Goal: Task Accomplishment & Management: Use online tool/utility

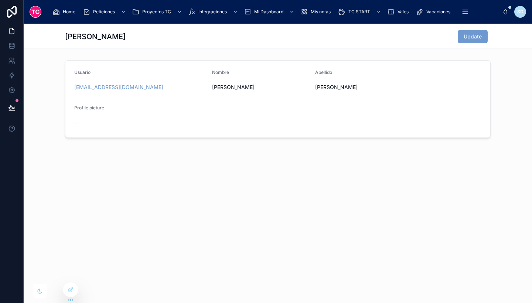
click at [63, 11] on span "Home" at bounding box center [69, 12] width 13 height 6
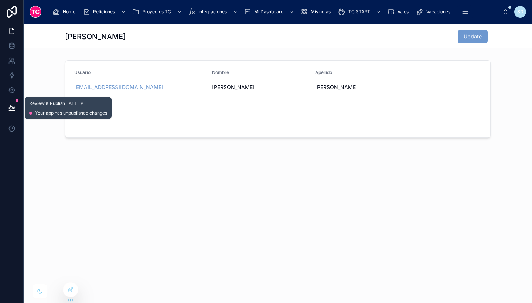
click at [11, 105] on icon at bounding box center [11, 107] width 7 height 7
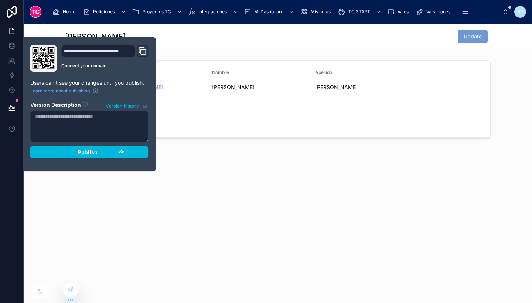
click at [76, 156] on button "Publish" at bounding box center [89, 152] width 118 height 12
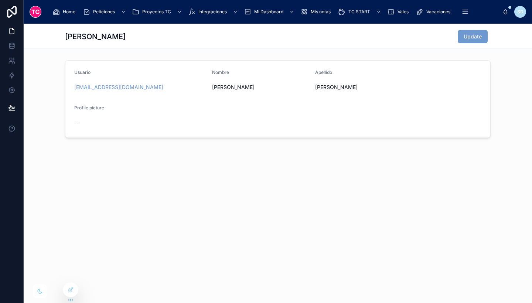
click at [116, 207] on div "[PERSON_NAME] Update Usuario [EMAIL_ADDRESS][DOMAIN_NAME] Nombre [PERSON_NAME] …" at bounding box center [278, 163] width 509 height 279
click at [71, 11] on span "Home" at bounding box center [69, 12] width 13 height 6
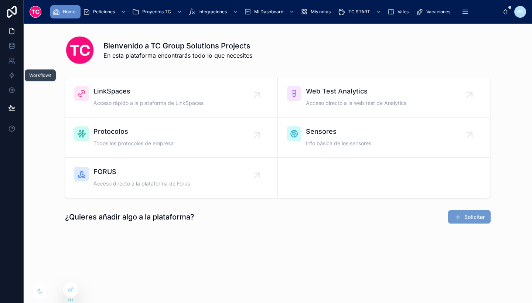
click at [10, 73] on icon at bounding box center [11, 75] width 7 height 7
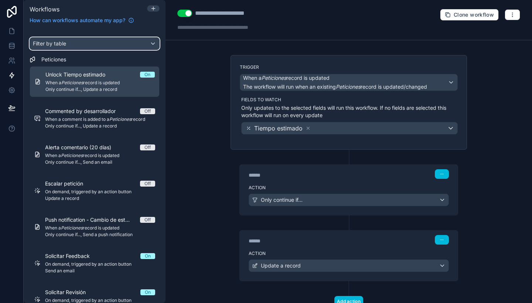
click at [82, 44] on div "Filter by table" at bounding box center [94, 44] width 129 height 12
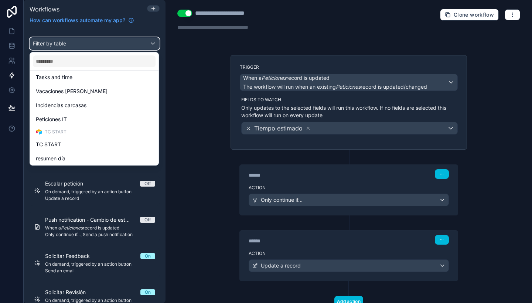
scroll to position [227, 0]
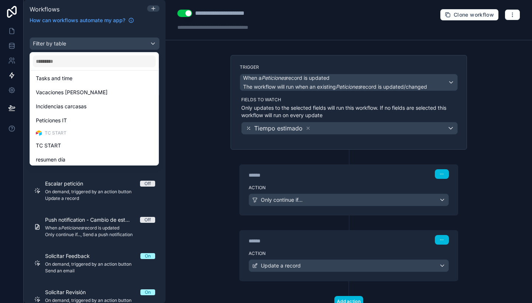
click at [85, 106] on span "Incidencias carcasas" at bounding box center [61, 106] width 51 height 9
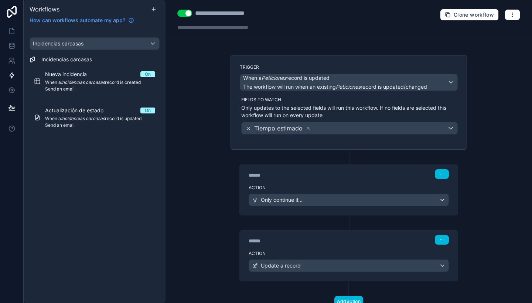
click at [109, 79] on div "Nueva incidencia On When a Incidencias carcasas record is created Send an email" at bounding box center [100, 81] width 110 height 21
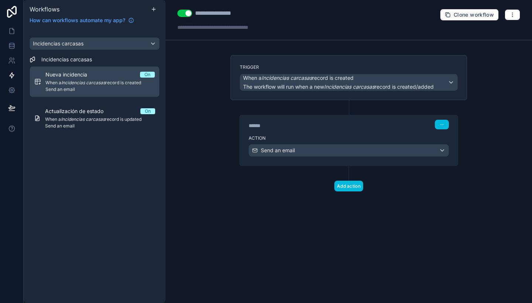
click at [414, 123] on div "****** Step 1" at bounding box center [349, 125] width 200 height 10
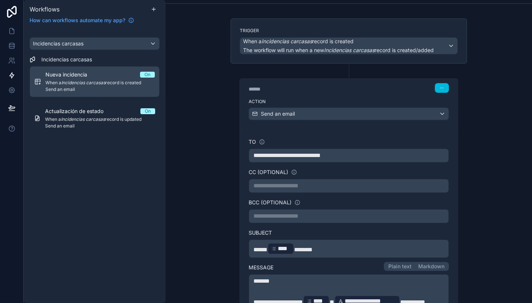
scroll to position [38, 0]
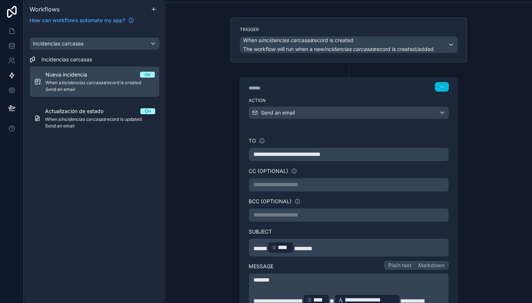
click at [316, 187] on p "**********" at bounding box center [349, 184] width 191 height 9
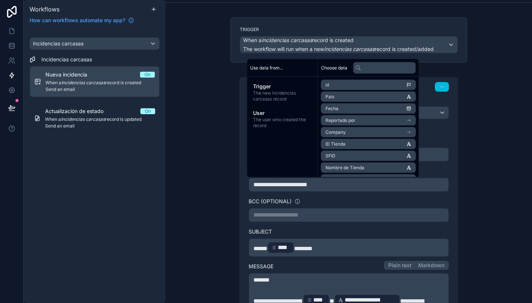
click at [254, 184] on span "**********" at bounding box center [281, 185] width 54 height 6
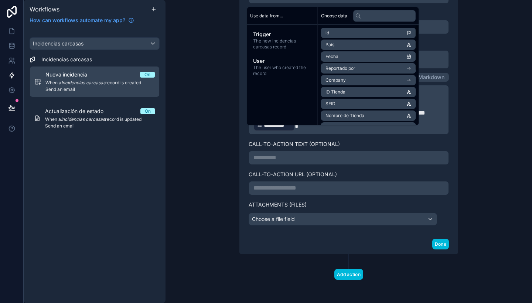
scroll to position [231, 0]
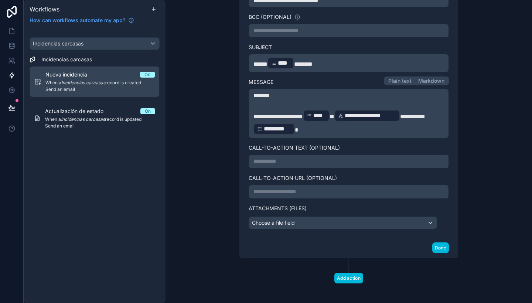
click at [442, 244] on button "Done" at bounding box center [440, 247] width 17 height 11
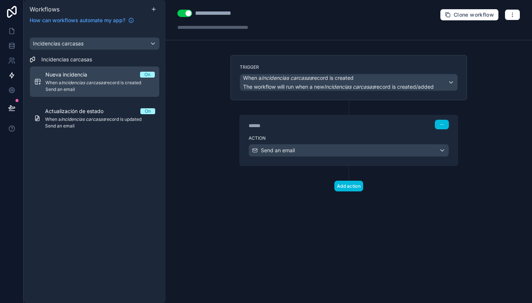
scroll to position [0, 0]
click at [17, 109] on button at bounding box center [12, 108] width 16 height 21
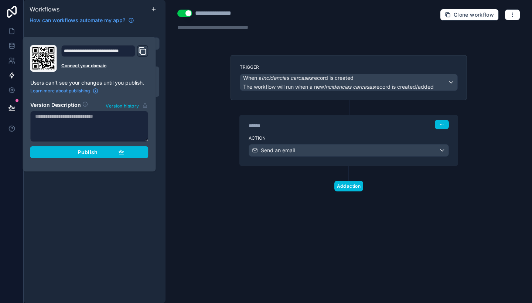
click at [68, 157] on button "Publish" at bounding box center [89, 152] width 118 height 12
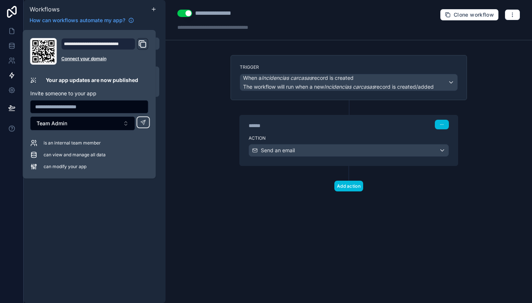
click at [14, 7] on icon at bounding box center [12, 12] width 10 height 12
